Goal: Check status: Check status

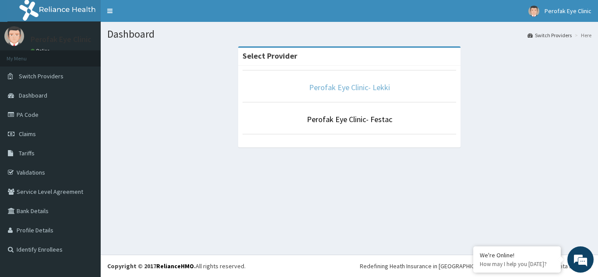
click at [355, 91] on link "Perofak Eye Clinic- Lekki" at bounding box center [349, 87] width 81 height 10
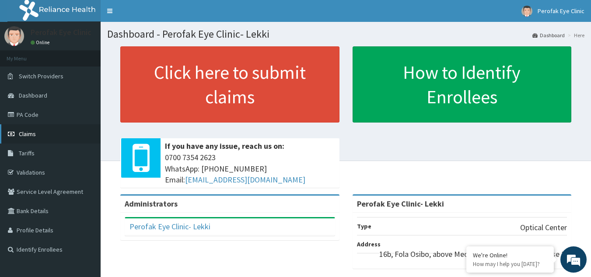
click at [30, 134] on span "Claims" at bounding box center [27, 134] width 17 height 8
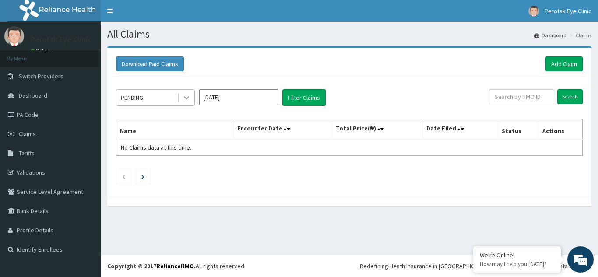
click at [184, 98] on icon at bounding box center [186, 97] width 9 height 9
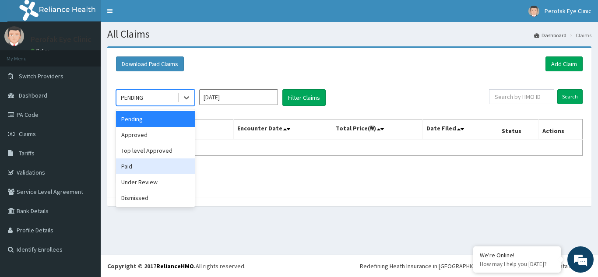
drag, startPoint x: 140, startPoint y: 170, endPoint x: 327, endPoint y: 102, distance: 199.0
click at [140, 169] on div "Paid" at bounding box center [155, 166] width 79 height 16
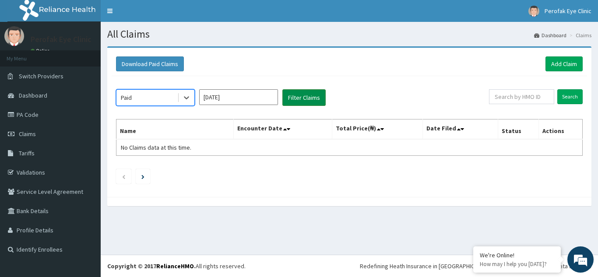
click at [308, 95] on button "Filter Claims" at bounding box center [303, 97] width 43 height 17
click at [308, 98] on button "Filter Claims" at bounding box center [303, 97] width 43 height 17
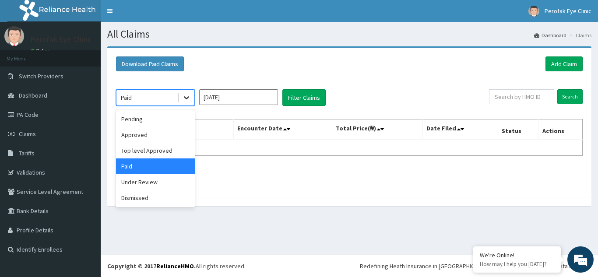
click at [189, 102] on icon at bounding box center [186, 97] width 9 height 9
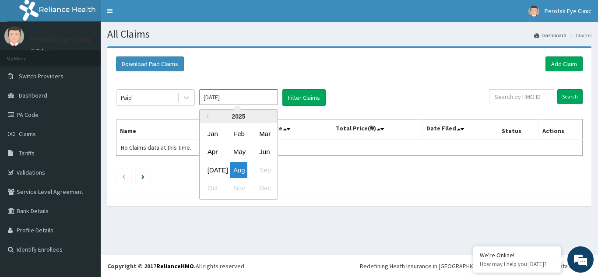
click at [267, 100] on input "[DATE]" at bounding box center [238, 97] width 79 height 16
click at [214, 169] on div "Jul" at bounding box center [213, 170] width 18 height 16
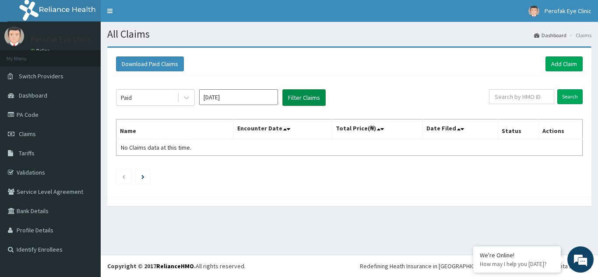
click at [304, 98] on button "Filter Claims" at bounding box center [303, 97] width 43 height 17
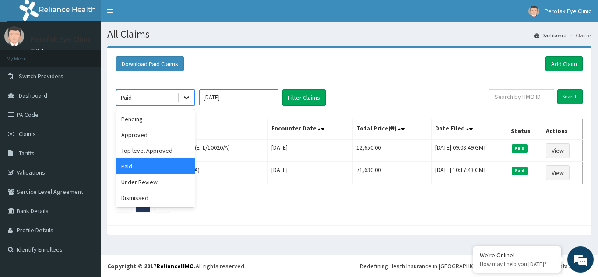
click at [188, 97] on icon at bounding box center [186, 98] width 5 height 3
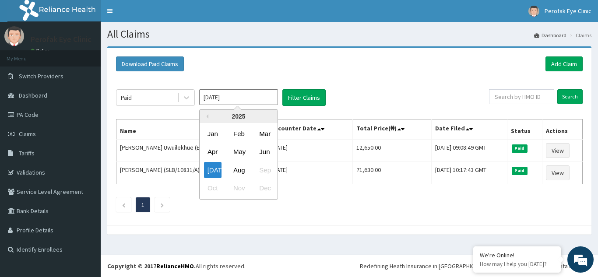
click at [271, 95] on input "Jul 2025" at bounding box center [238, 97] width 79 height 16
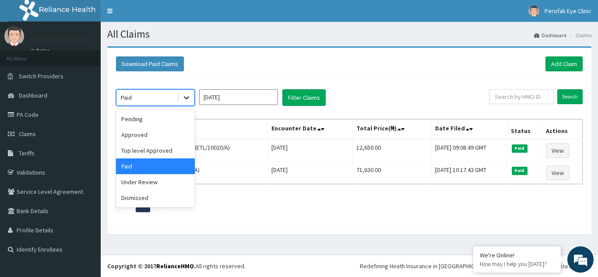
click at [187, 95] on icon at bounding box center [186, 97] width 9 height 9
drag, startPoint x: 136, startPoint y: 134, endPoint x: 292, endPoint y: 95, distance: 161.1
click at [137, 133] on div "Approved" at bounding box center [155, 135] width 79 height 16
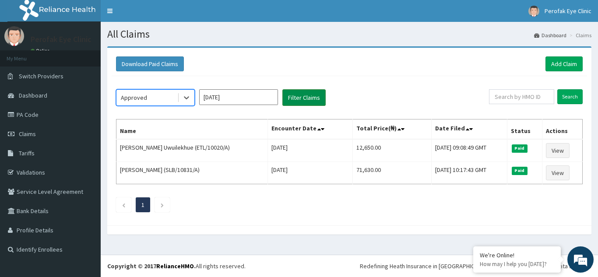
click at [303, 95] on button "Filter Claims" at bounding box center [303, 97] width 43 height 17
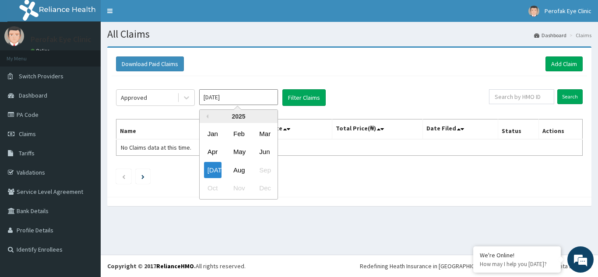
click at [276, 102] on input "Jul 2025" at bounding box center [238, 97] width 79 height 16
click at [236, 169] on div "Aug" at bounding box center [239, 170] width 18 height 16
type input "Aug 2025"
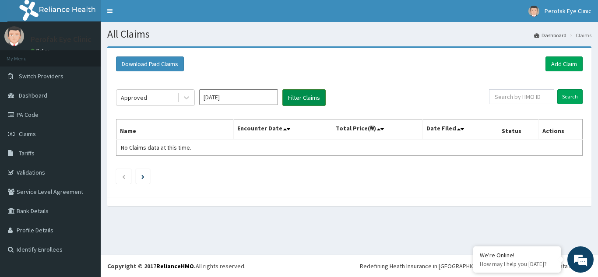
click at [313, 99] on button "Filter Claims" at bounding box center [303, 97] width 43 height 17
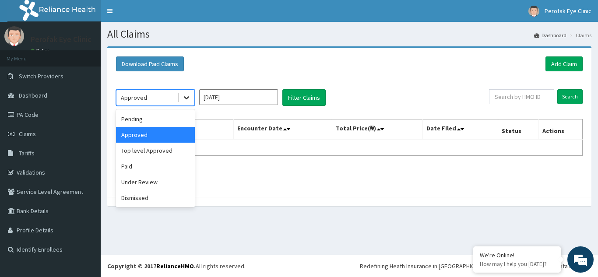
click at [184, 97] on icon at bounding box center [186, 98] width 5 height 3
drag, startPoint x: 128, startPoint y: 165, endPoint x: 218, endPoint y: 159, distance: 90.3
click at [136, 165] on div "Paid" at bounding box center [155, 166] width 79 height 16
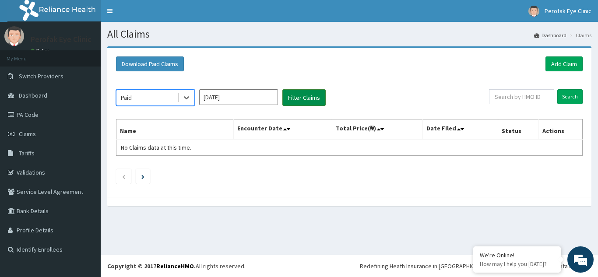
click at [308, 103] on button "Filter Claims" at bounding box center [303, 97] width 43 height 17
click at [309, 96] on button "Filter Claims" at bounding box center [303, 97] width 43 height 17
click at [29, 117] on link "PA Code" at bounding box center [50, 114] width 101 height 19
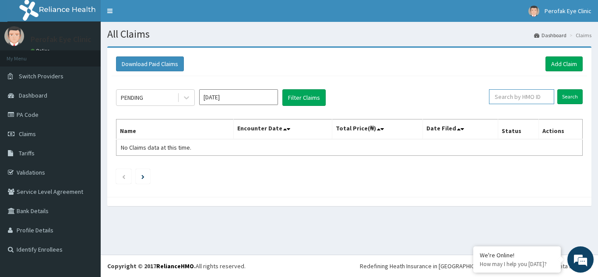
click at [512, 101] on input "text" at bounding box center [521, 96] width 65 height 15
click at [29, 115] on link "PA Code" at bounding box center [50, 114] width 101 height 19
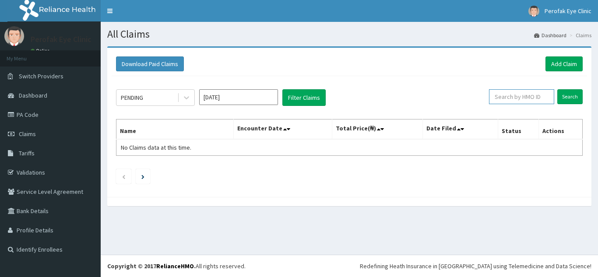
click at [524, 99] on input "text" at bounding box center [521, 96] width 65 height 15
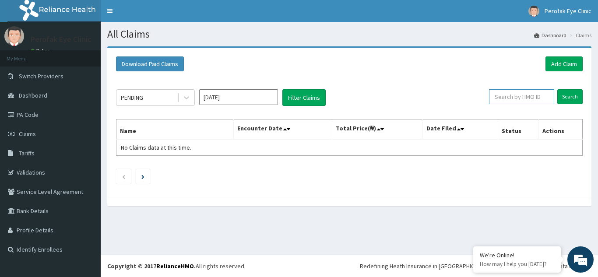
paste input "ETL/10020/A"
type input "ETL/10020/A"
click at [573, 102] on input "Search" at bounding box center [569, 96] width 25 height 15
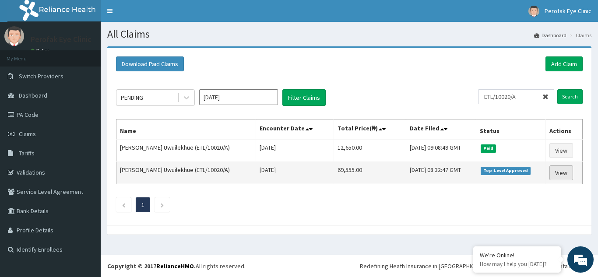
click at [560, 172] on link "View" at bounding box center [561, 172] width 24 height 15
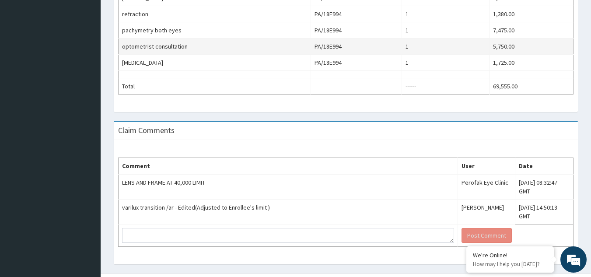
scroll to position [370, 0]
